Goal: Entertainment & Leisure: Consume media (video, audio)

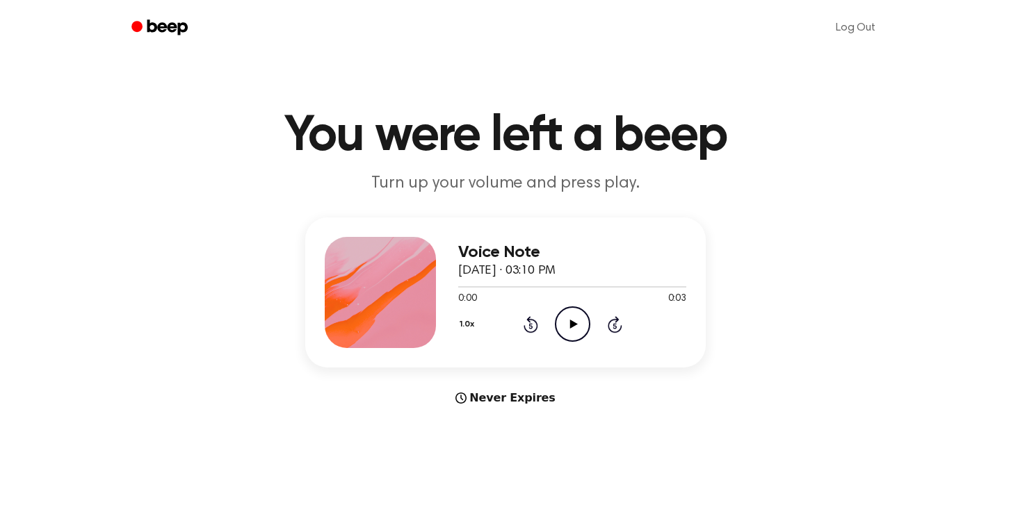
click at [570, 325] on icon at bounding box center [573, 324] width 8 height 9
click at [570, 325] on icon at bounding box center [572, 324] width 6 height 9
click at [569, 324] on icon at bounding box center [573, 324] width 8 height 9
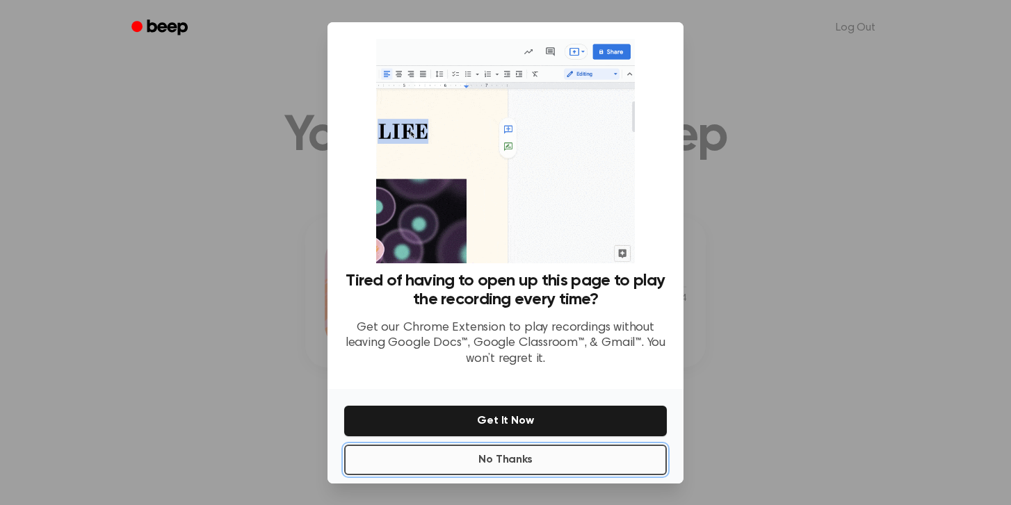
click at [517, 467] on button "No Thanks" at bounding box center [505, 460] width 323 height 31
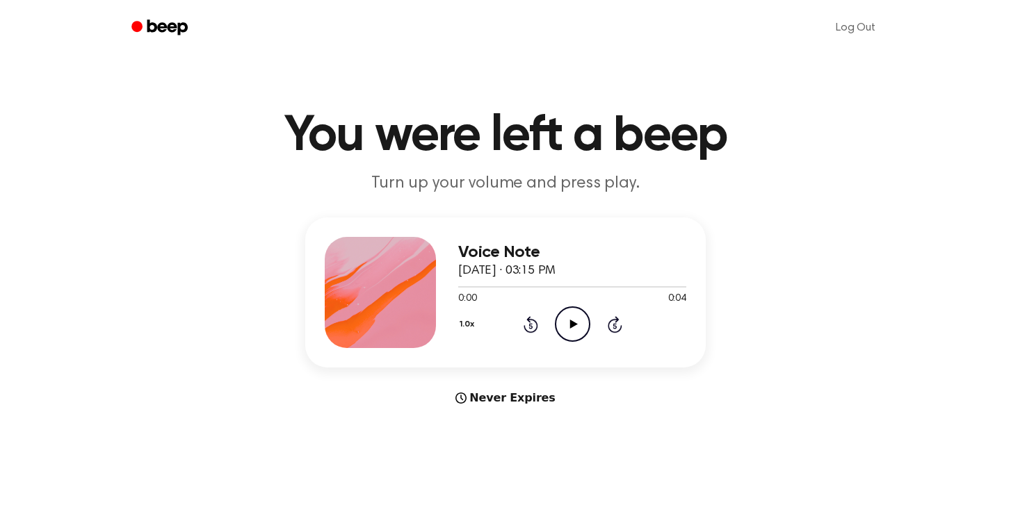
click at [571, 329] on icon "Play Audio" at bounding box center [572, 324] width 35 height 35
click at [571, 329] on icon "Pause Audio" at bounding box center [572, 324] width 35 height 35
click at [566, 332] on icon "Play Audio" at bounding box center [572, 324] width 35 height 35
click at [562, 318] on icon "Play Audio" at bounding box center [572, 324] width 35 height 35
click at [575, 329] on icon "Play Audio" at bounding box center [572, 324] width 35 height 35
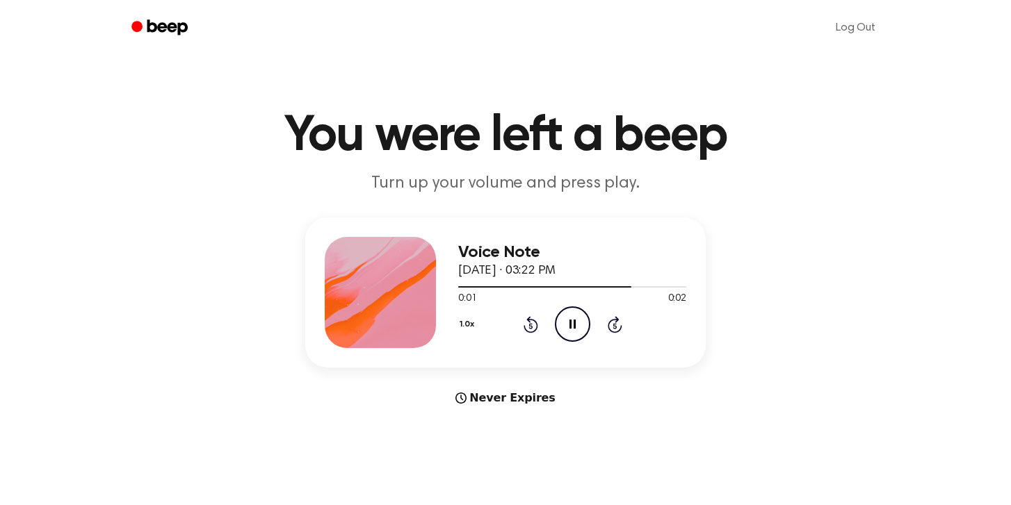
click at [575, 329] on icon "Pause Audio" at bounding box center [572, 324] width 35 height 35
